Goal: Complete application form: Complete application form

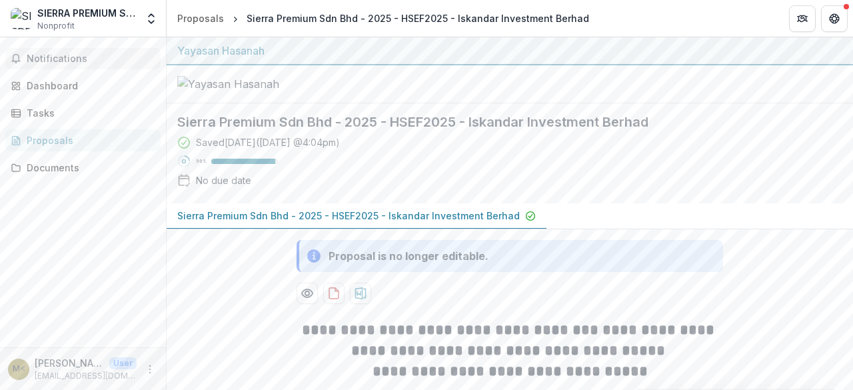
click at [92, 65] on button "Notifications" at bounding box center [82, 58] width 155 height 21
click at [91, 283] on div "Notifications Dashboard Tasks Proposals Documents" at bounding box center [83, 192] width 166 height 310
click at [54, 110] on div "Tasks" at bounding box center [88, 113] width 123 height 14
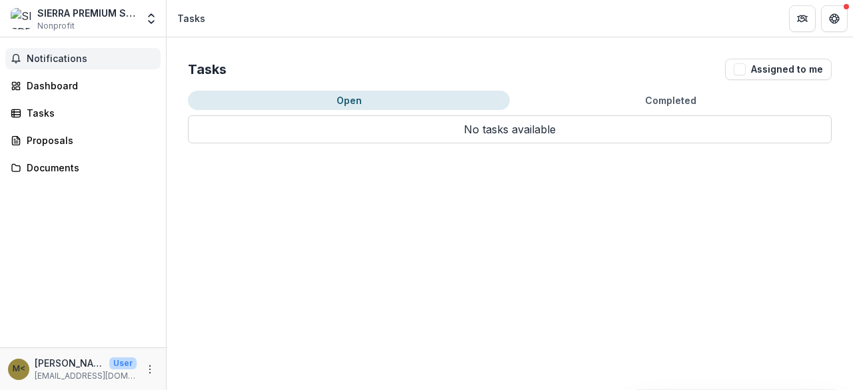
click at [93, 57] on span "Notifications" at bounding box center [91, 58] width 129 height 11
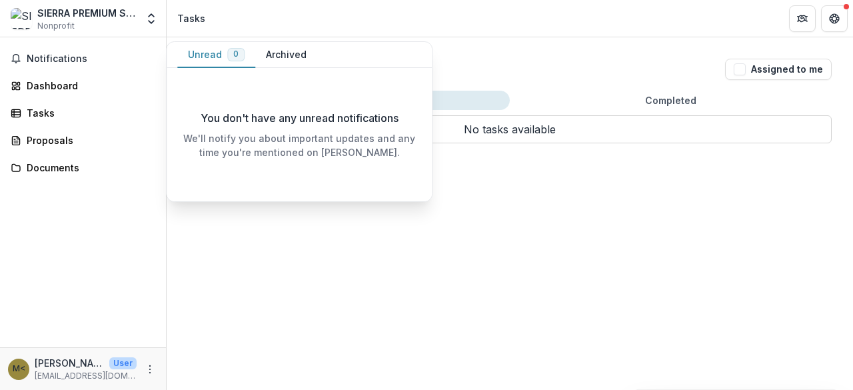
click at [93, 203] on div "Notifications Unread 0 Archived You don't have any unread notifications We'll n…" at bounding box center [83, 192] width 166 height 310
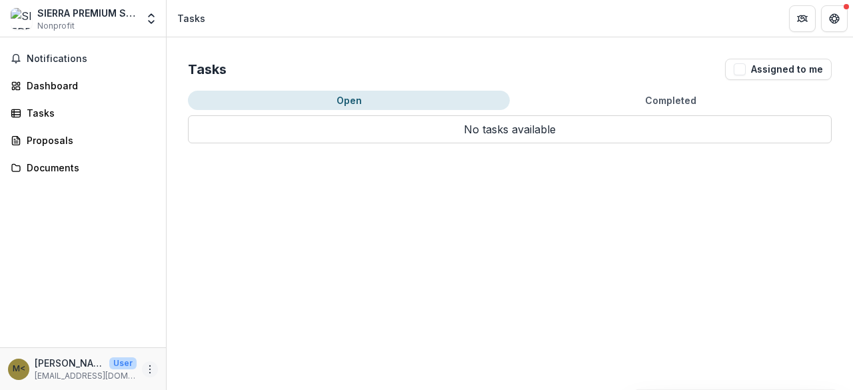
click at [152, 374] on icon "More" at bounding box center [150, 369] width 11 height 11
click at [187, 368] on button "Logout" at bounding box center [238, 363] width 143 height 22
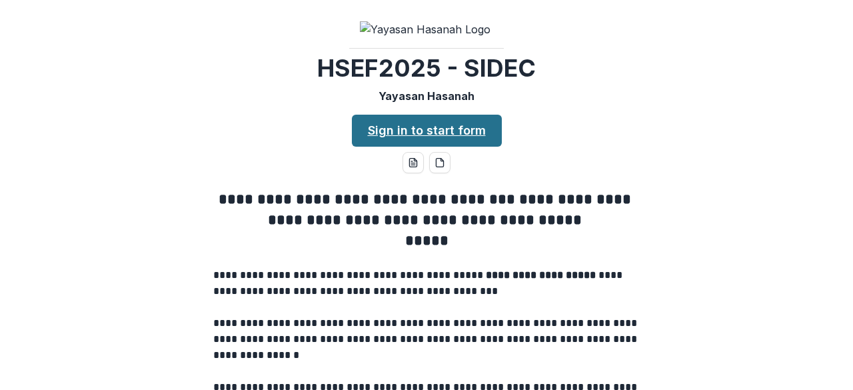
click at [463, 147] on link "Sign in to start form" at bounding box center [427, 131] width 150 height 32
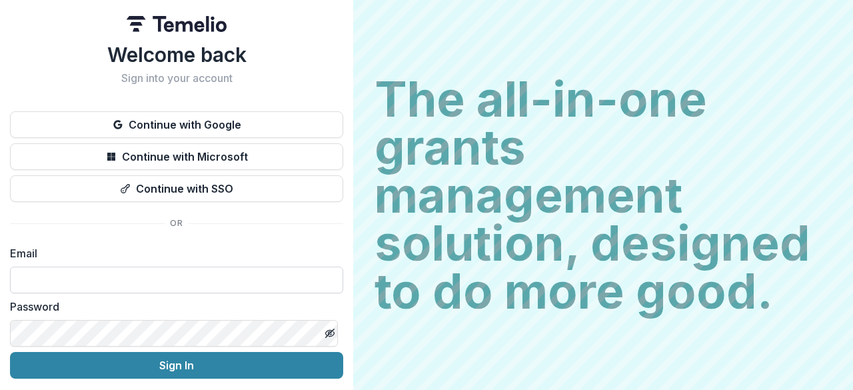
click at [65, 284] on input at bounding box center [176, 280] width 333 height 27
type input "*"
click at [540, 50] on div "The all-in-one grants management solution, designed to do more good. The all-in…" at bounding box center [603, 195] width 500 height 390
click at [228, 287] on input at bounding box center [176, 280] width 333 height 27
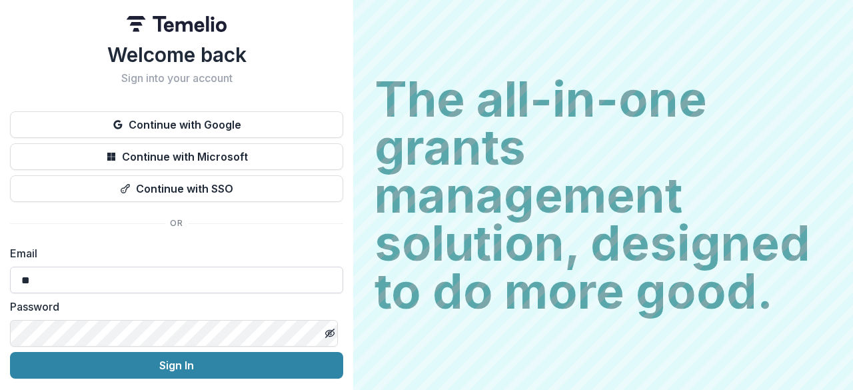
type input "*"
click at [319, 55] on h1 "Welcome back" at bounding box center [176, 55] width 333 height 24
click at [172, 277] on input at bounding box center [176, 280] width 333 height 27
type input "*"
click at [139, 241] on div "Welcome back Sign into your account Continue with Google Continue with Microsof…" at bounding box center [176, 234] width 333 height 383
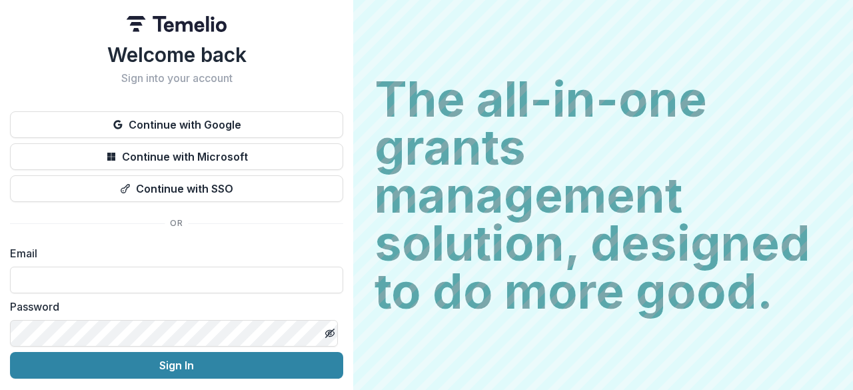
click at [37, 68] on div "Welcome back Sign into your account" at bounding box center [176, 64] width 333 height 42
click at [141, 283] on input at bounding box center [176, 280] width 333 height 27
type input "*"
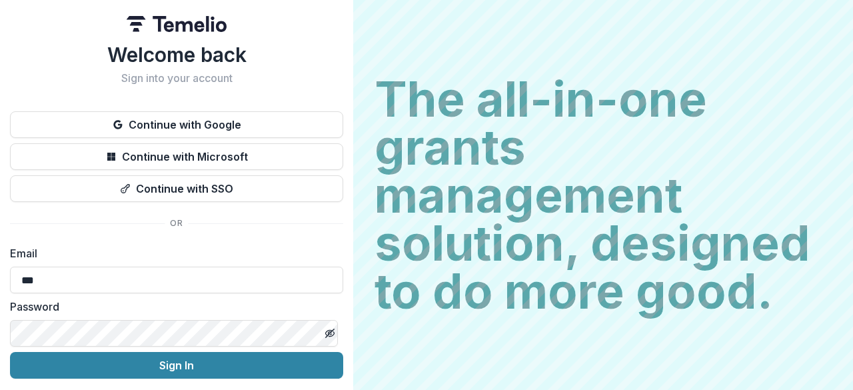
type input "**********"
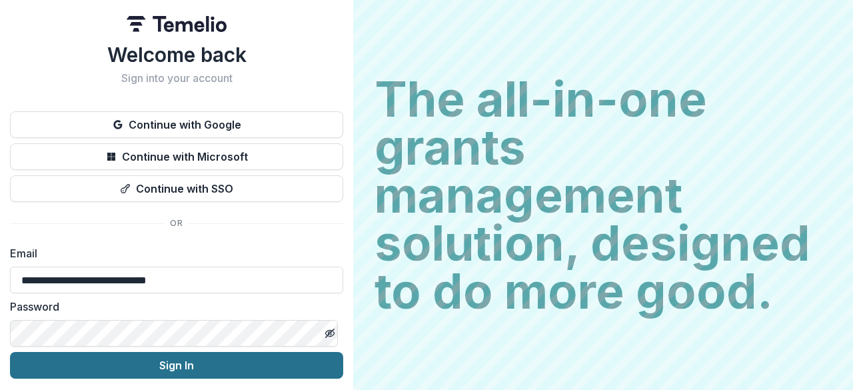
click at [132, 364] on button "Sign In" at bounding box center [176, 365] width 333 height 27
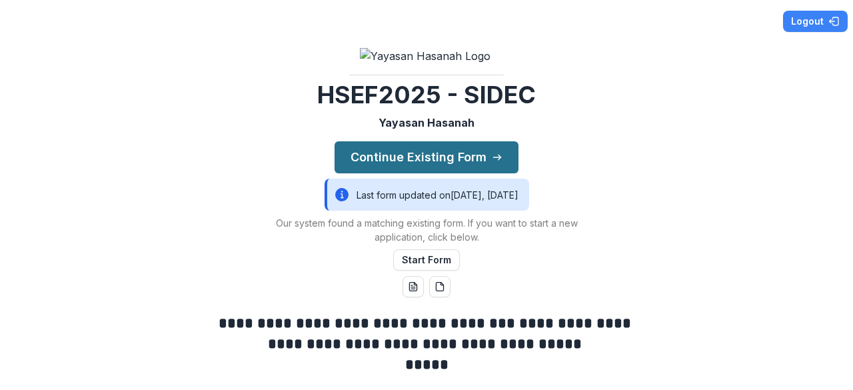
click at [463, 173] on button "Continue Existing Form" at bounding box center [427, 157] width 184 height 32
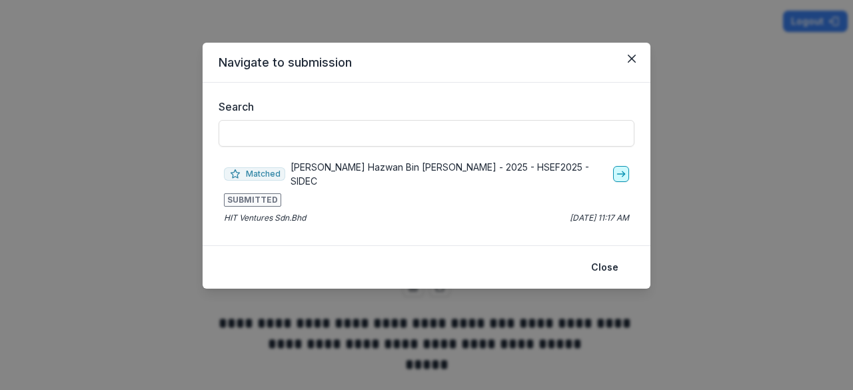
click at [621, 173] on link "go-to" at bounding box center [621, 174] width 16 height 16
